Goal: Task Accomplishment & Management: Understand process/instructions

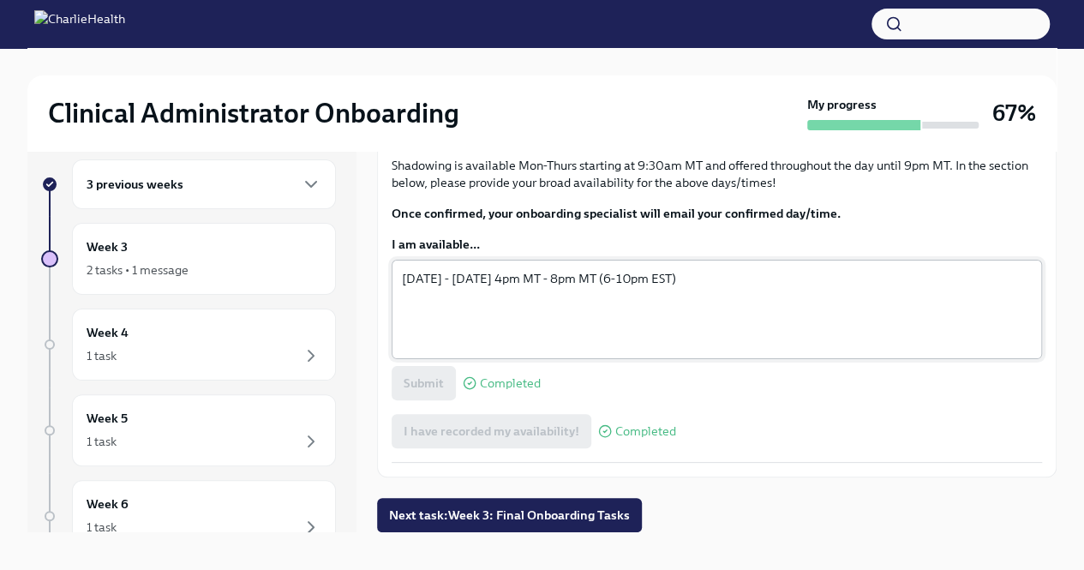
scroll to position [29, 0]
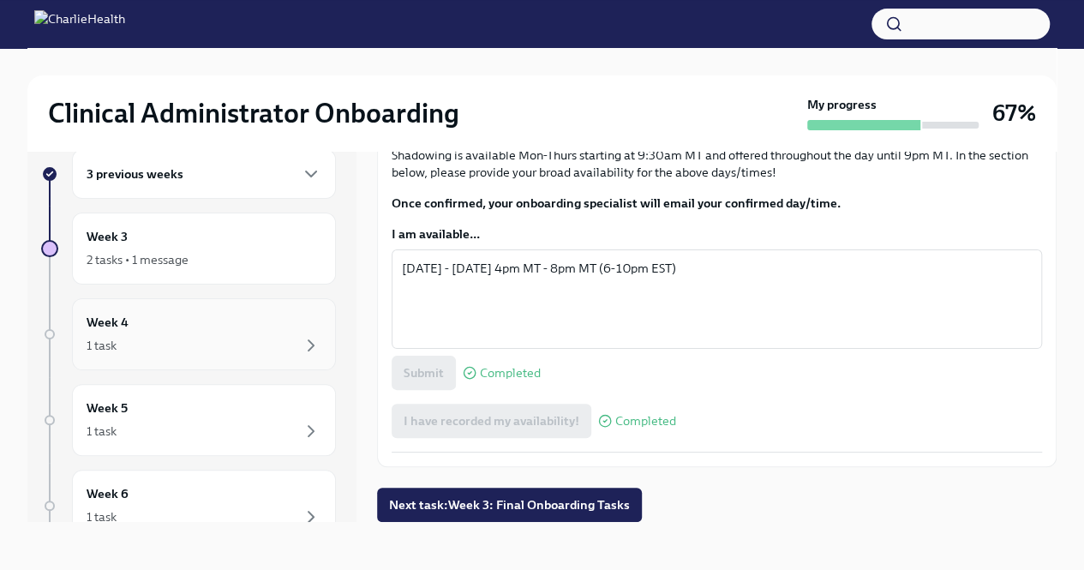
click at [221, 335] on div "1 task" at bounding box center [204, 345] width 235 height 21
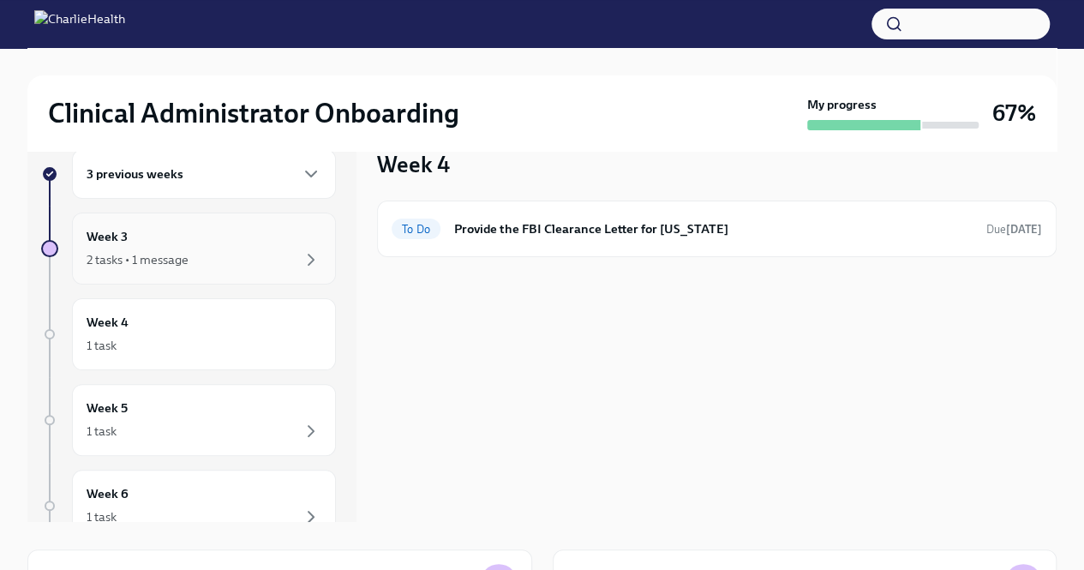
click at [232, 256] on div "2 tasks • 1 message" at bounding box center [204, 259] width 235 height 21
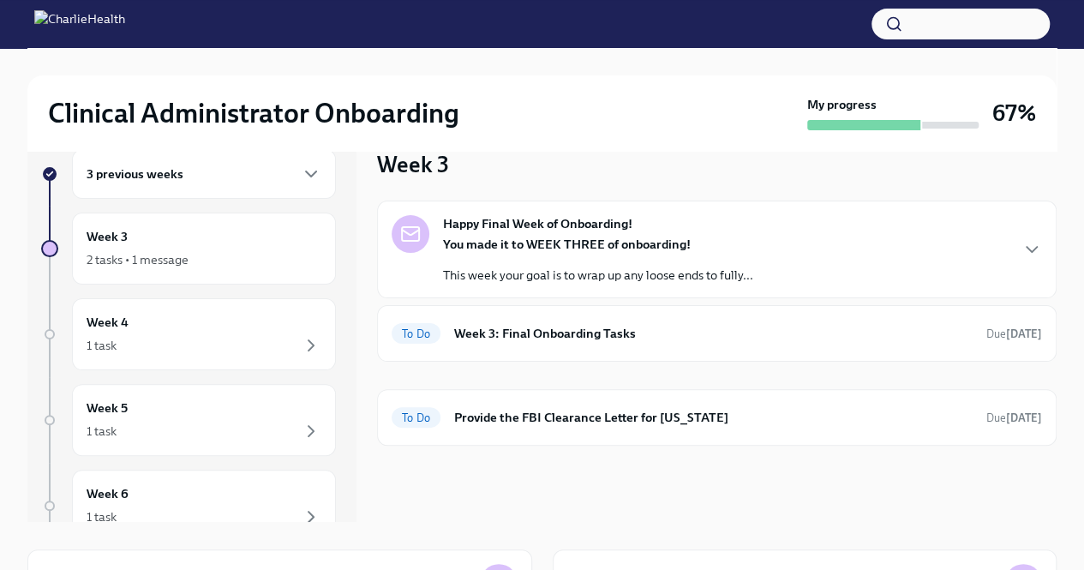
click at [1037, 251] on icon "button" at bounding box center [1031, 249] width 21 height 21
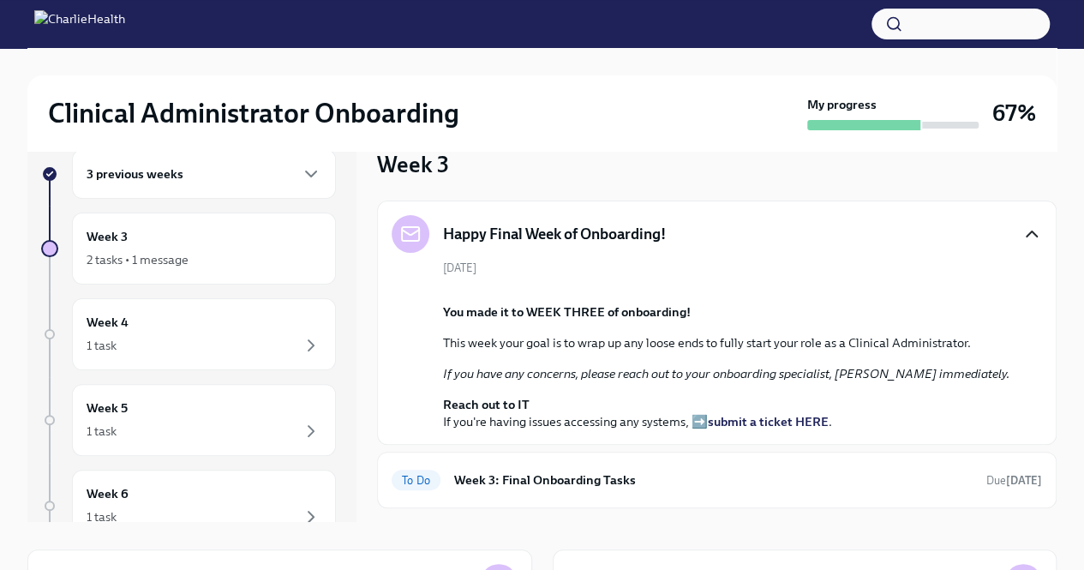
click at [1021, 236] on icon "button" at bounding box center [1031, 234] width 21 height 21
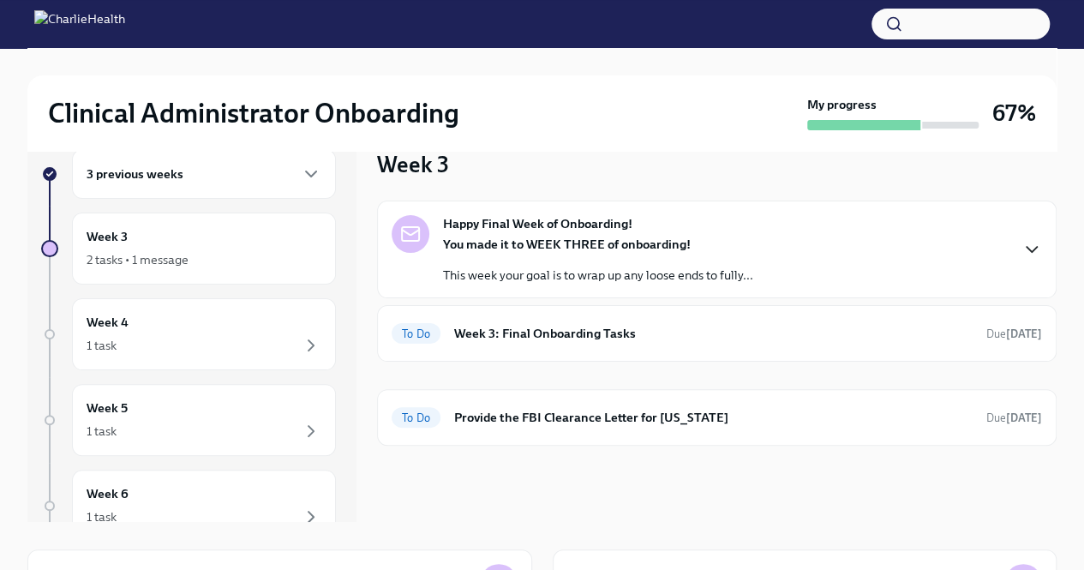
click at [226, 180] on div "3 previous weeks" at bounding box center [204, 174] width 235 height 21
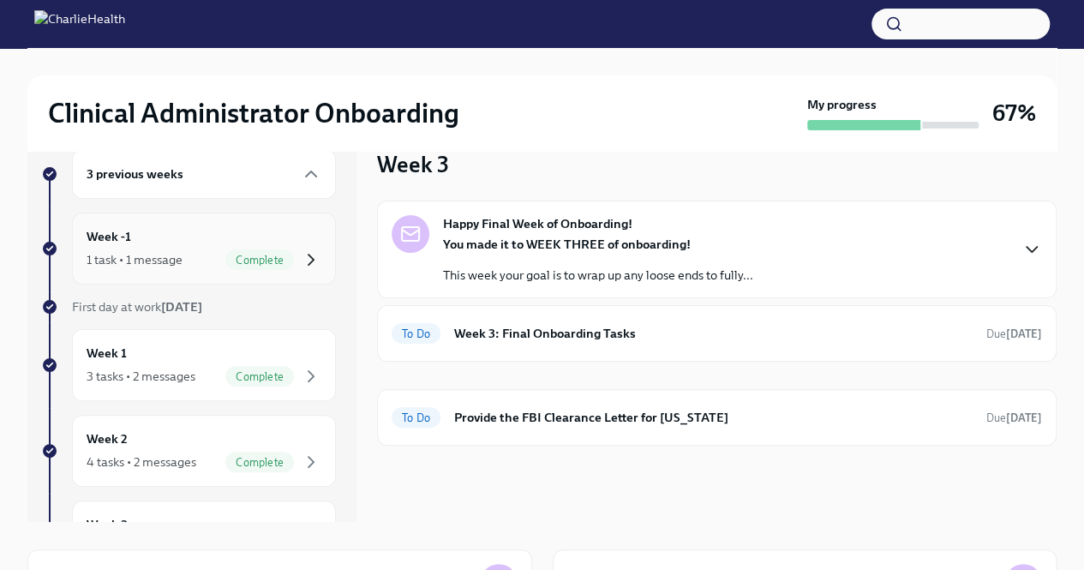
click at [301, 254] on icon "button" at bounding box center [311, 259] width 21 height 21
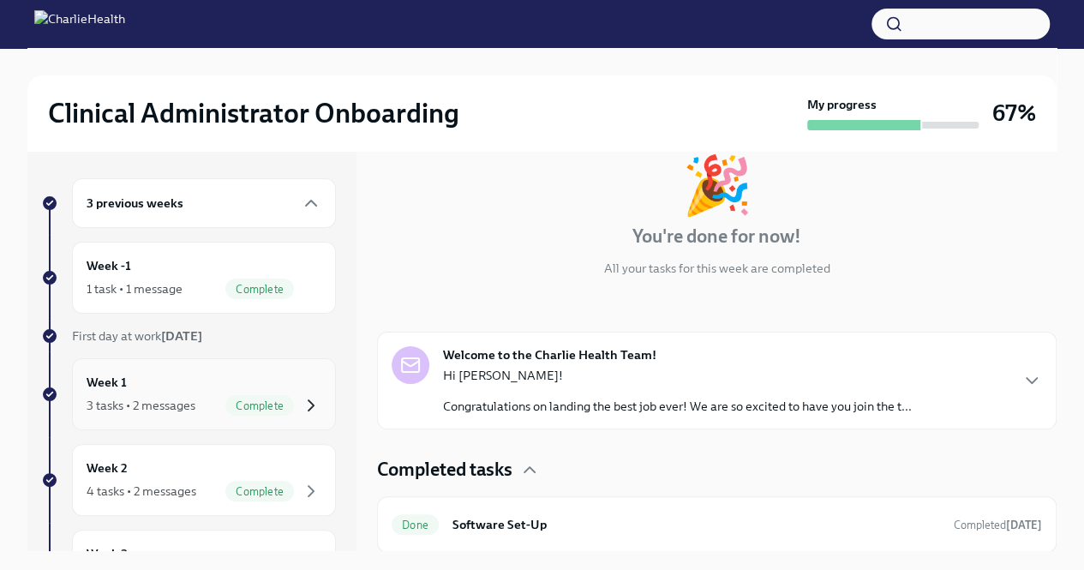
click at [303, 398] on icon "button" at bounding box center [311, 405] width 21 height 21
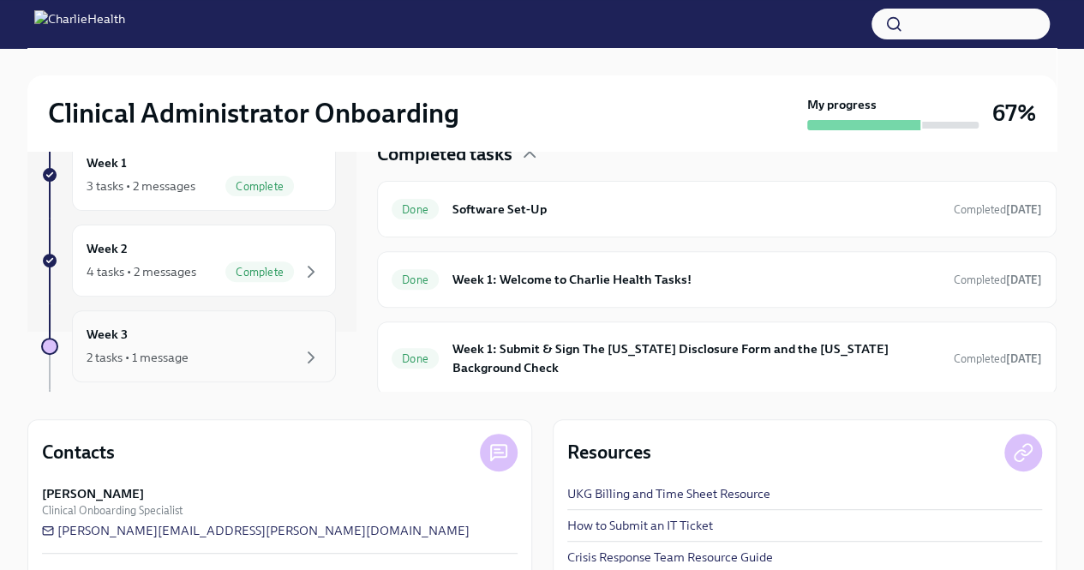
scroll to position [86, 0]
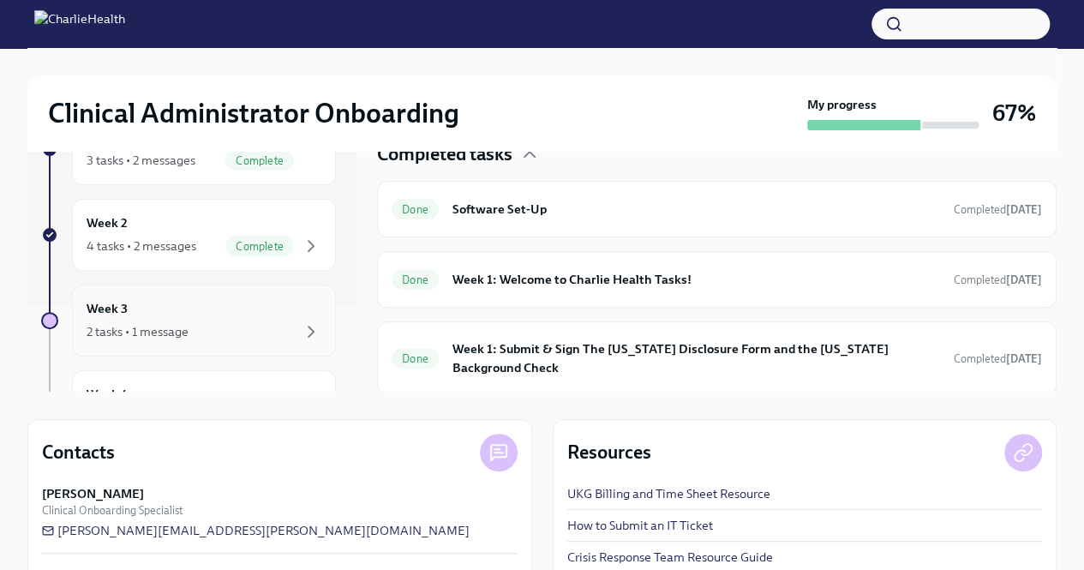
click at [214, 321] on div "2 tasks • 1 message" at bounding box center [204, 331] width 235 height 21
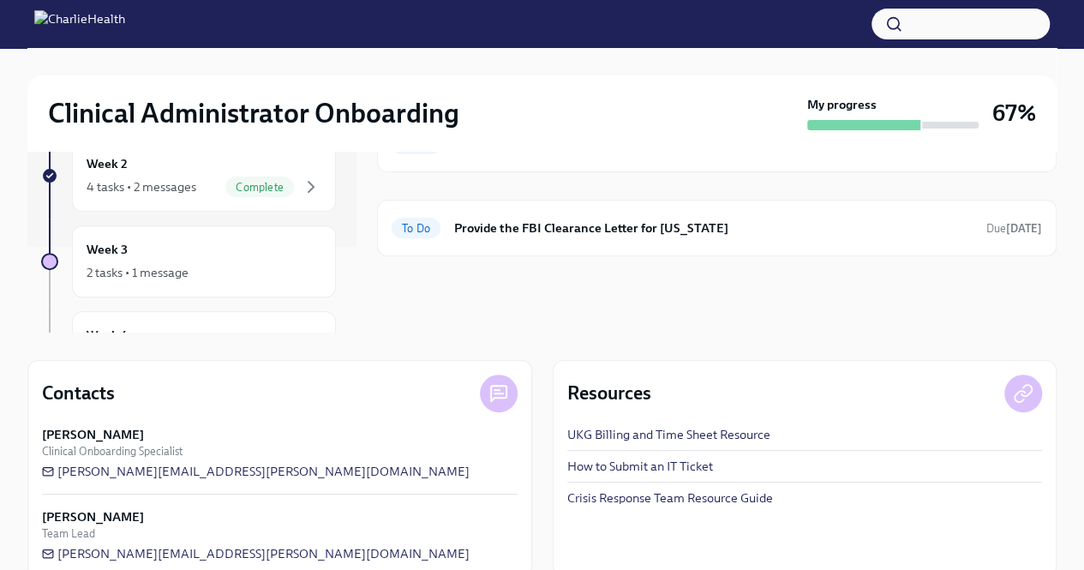
scroll to position [245, 0]
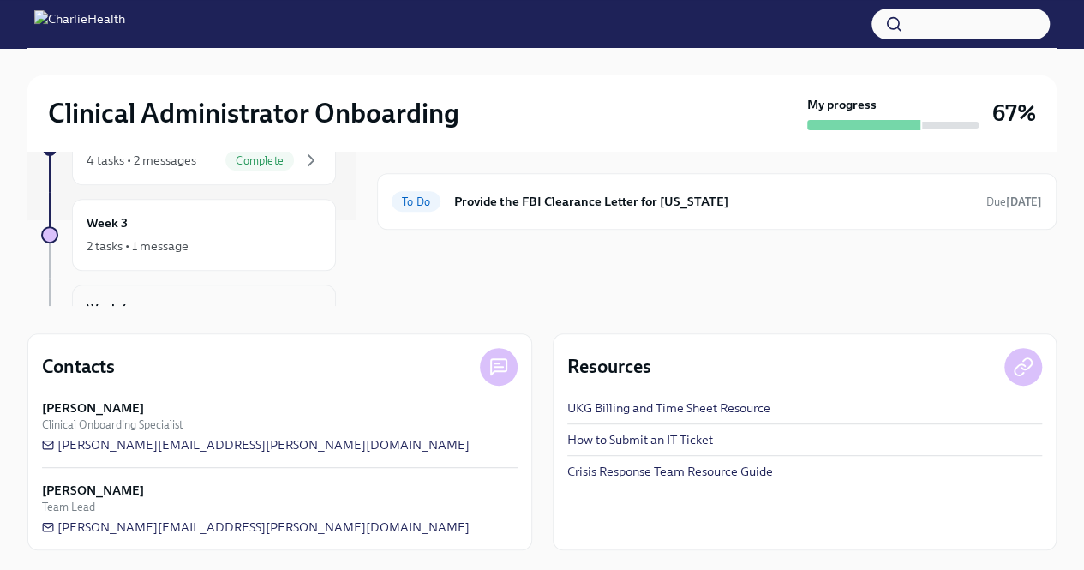
click at [271, 302] on div "Week 4 1 task" at bounding box center [204, 320] width 235 height 43
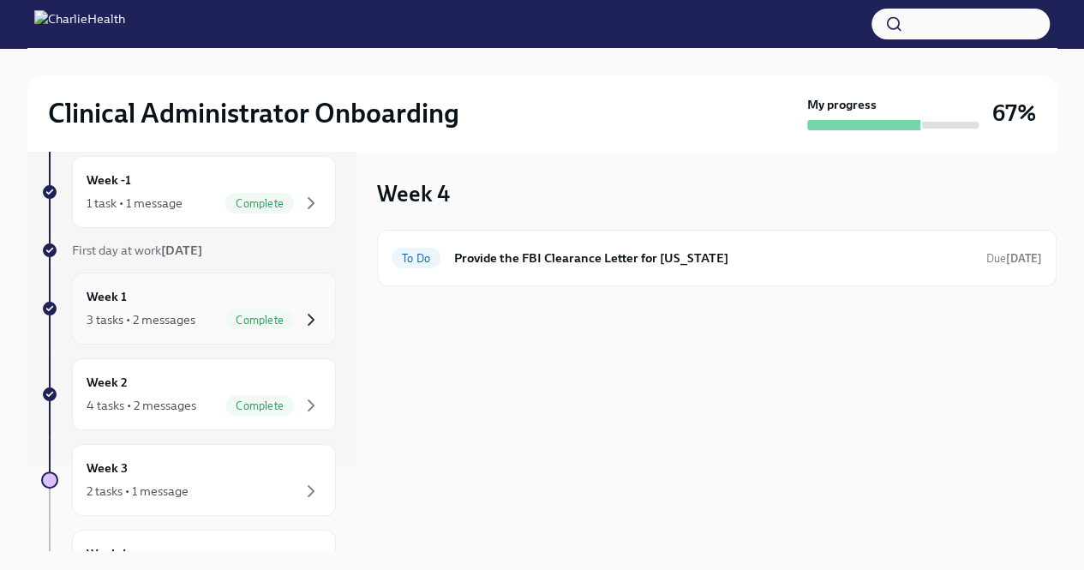
click at [301, 314] on icon "button" at bounding box center [311, 319] width 21 height 21
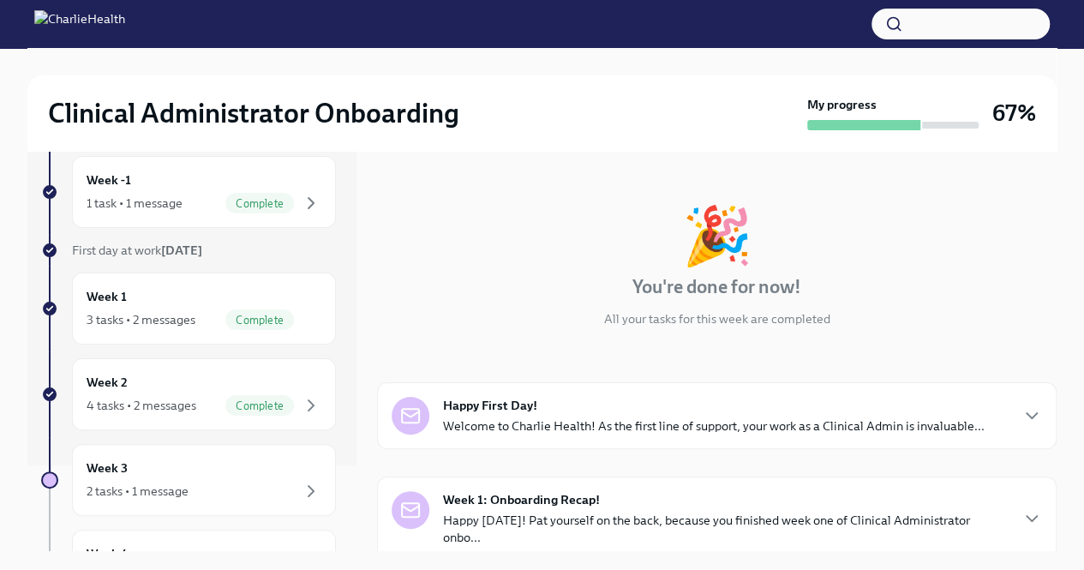
scroll to position [86, 0]
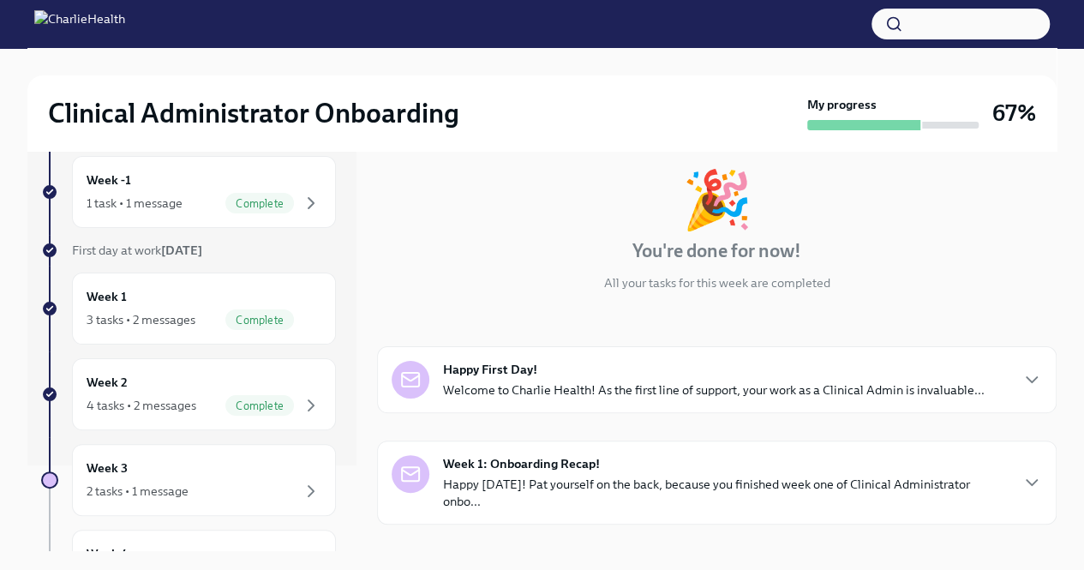
click at [1028, 370] on div "Happy First Day! Welcome to Charlie Health! As the first line of support, your …" at bounding box center [716, 379] width 679 height 67
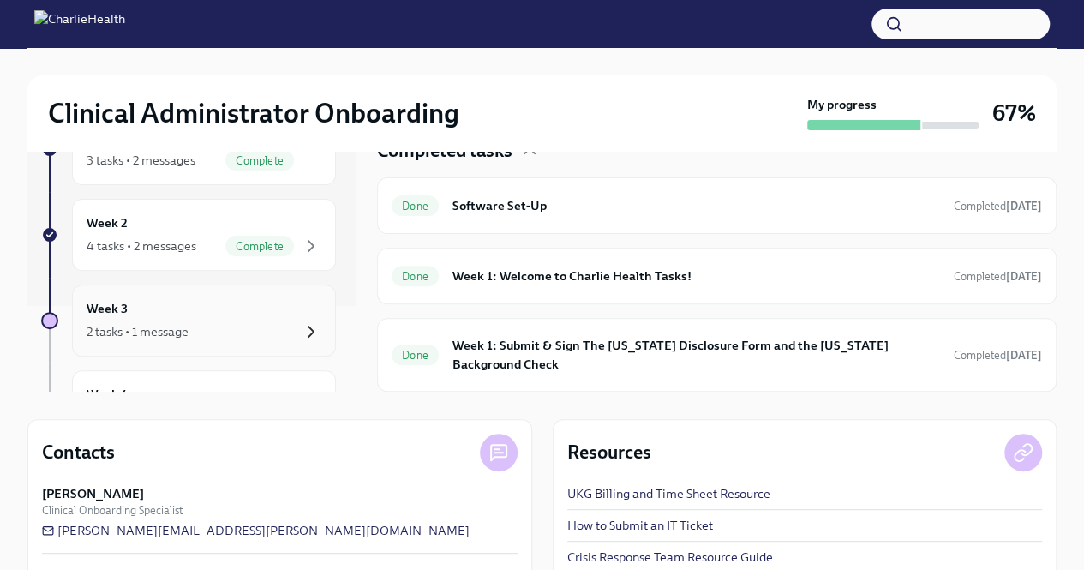
click at [301, 324] on icon "button" at bounding box center [311, 331] width 21 height 21
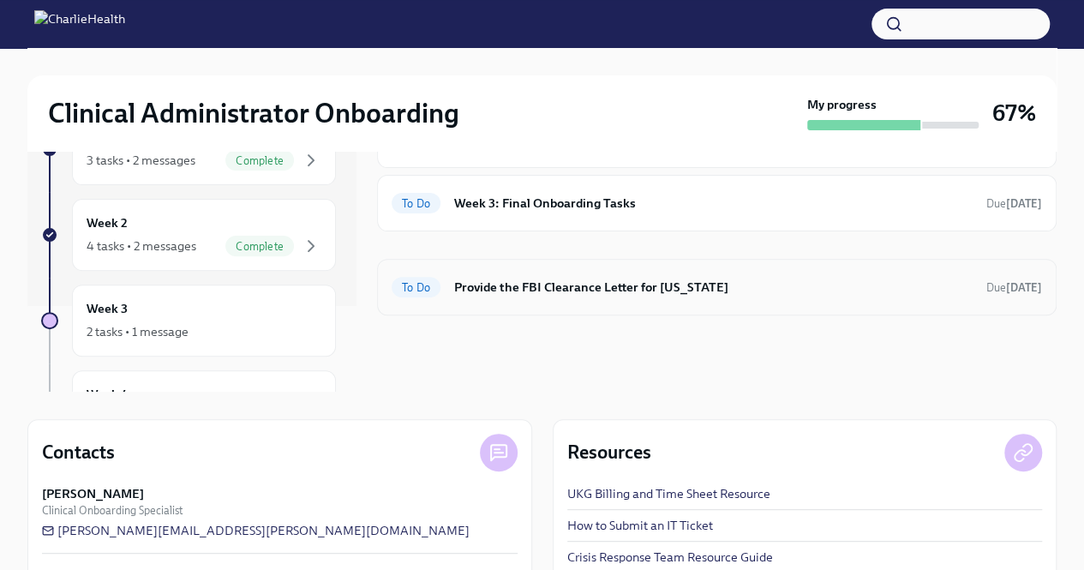
click at [492, 289] on h6 "Provide the FBI Clearance Letter for [US_STATE]" at bounding box center [713, 287] width 518 height 19
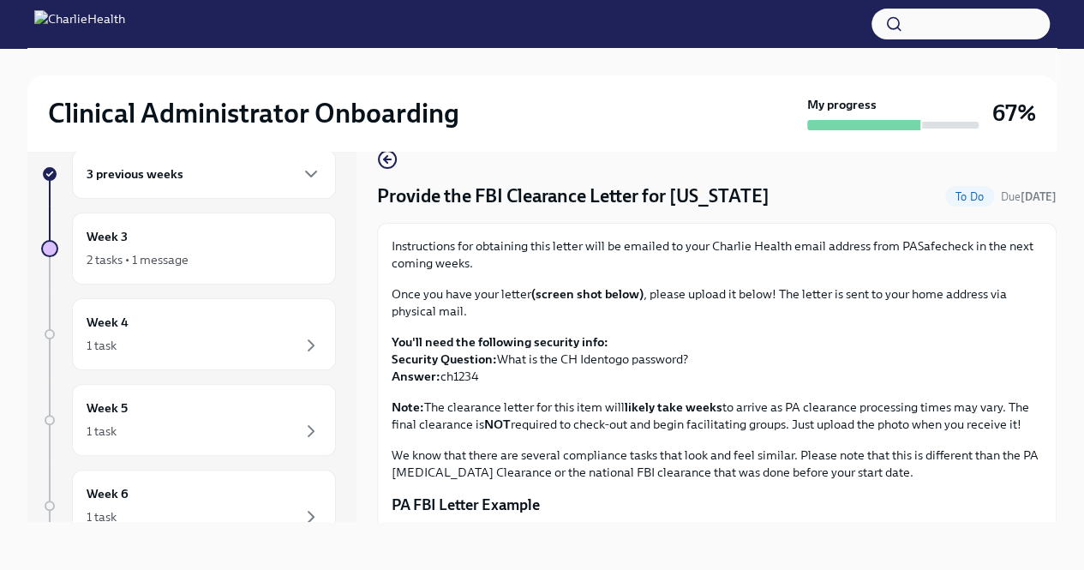
scroll to position [29, 0]
drag, startPoint x: 785, startPoint y: 196, endPoint x: 676, endPoint y: 194, distance: 108.8
click at [676, 194] on div "Provide the FBI Clearance Letter for [US_STATE] To Do Due [DATE]" at bounding box center [716, 196] width 679 height 26
copy h4 "[US_STATE]"
